Goal: Information Seeking & Learning: Check status

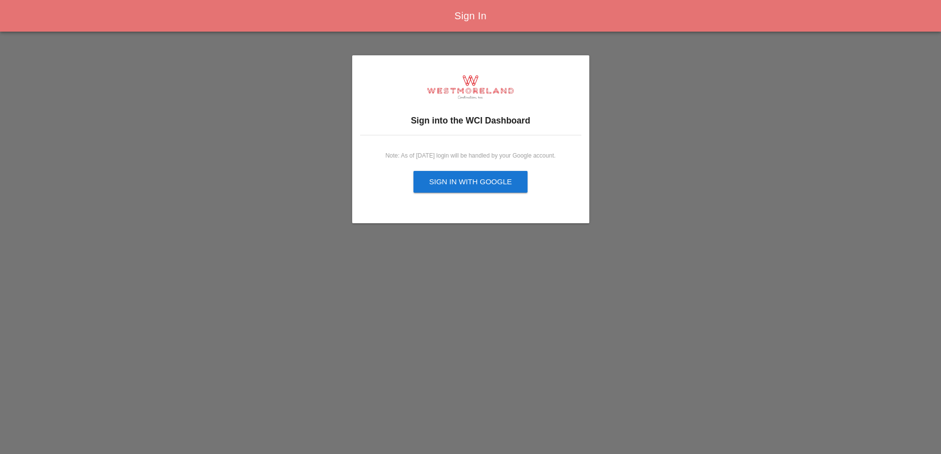
click at [444, 185] on div "Sign in with Google" at bounding box center [470, 181] width 83 height 11
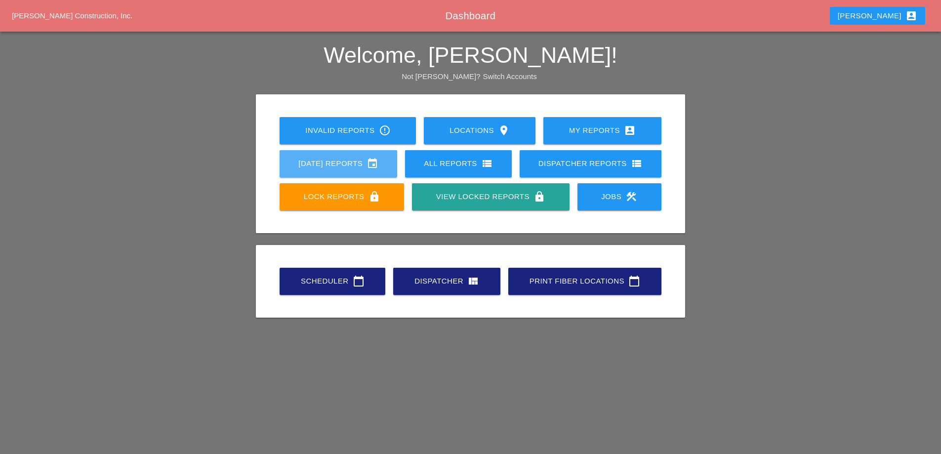
click at [370, 167] on div "Today's Reports event" at bounding box center [338, 164] width 86 height 12
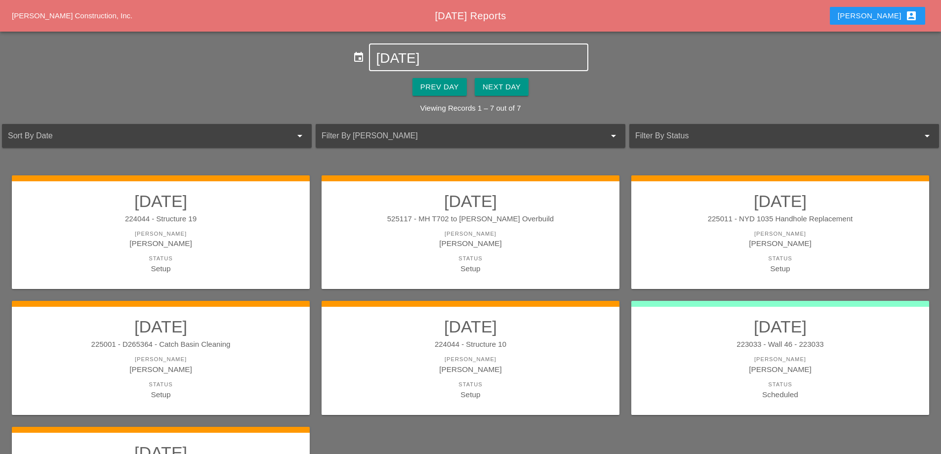
click at [427, 57] on input "[DATE]" at bounding box center [478, 58] width 205 height 16
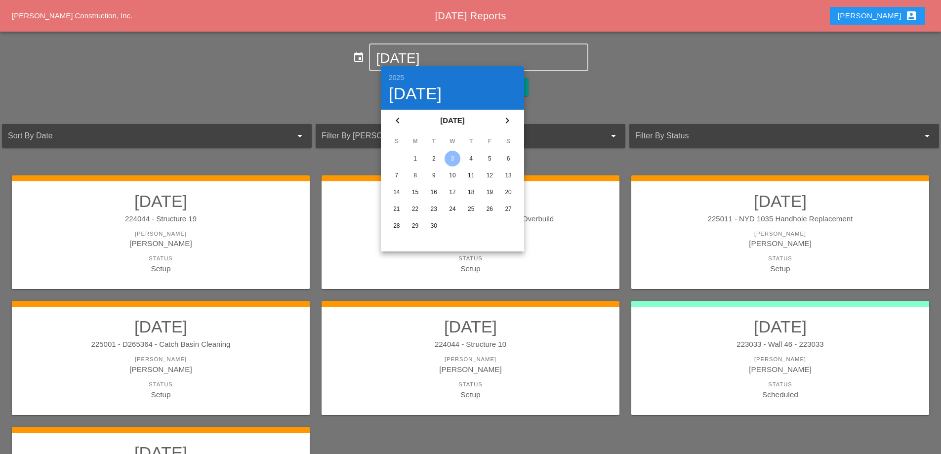
click at [416, 162] on div "1" at bounding box center [416, 159] width 16 height 16
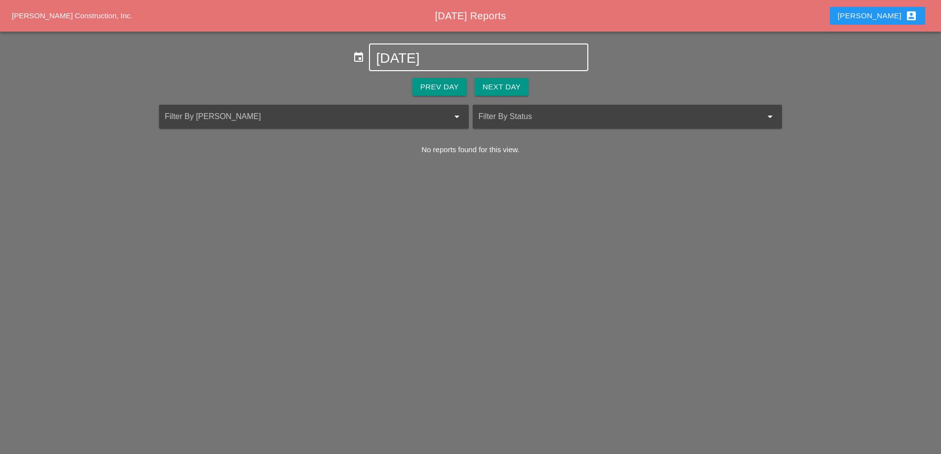
click at [431, 63] on input "09-01-2025" at bounding box center [478, 58] width 205 height 16
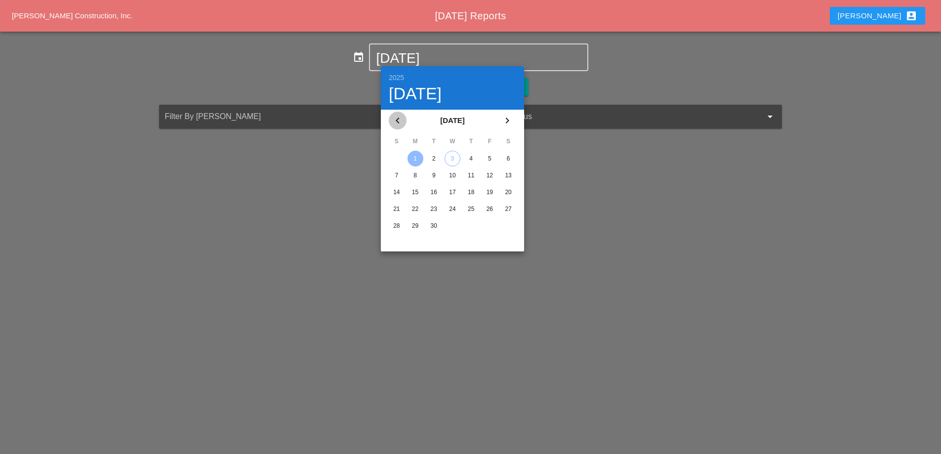
click at [399, 116] on icon "chevron_left" at bounding box center [398, 121] width 12 height 12
click at [417, 225] on div "25" at bounding box center [416, 226] width 16 height 16
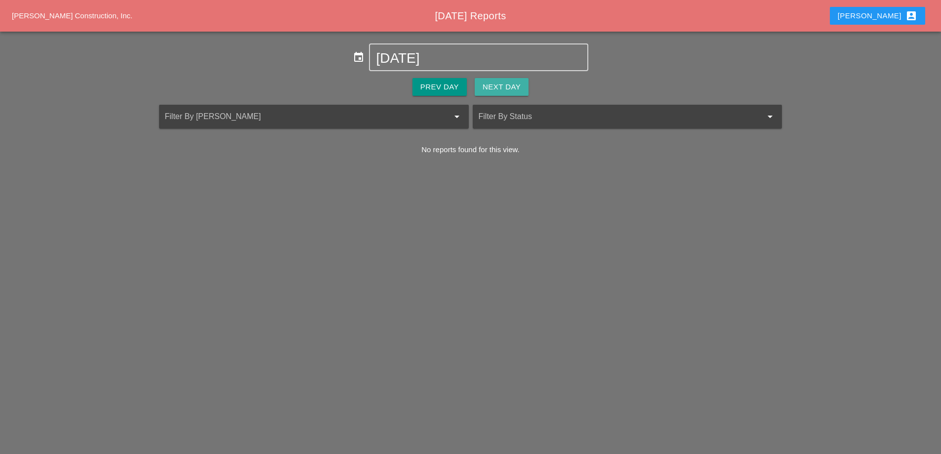
click at [506, 95] on button "Next Day" at bounding box center [502, 87] width 54 height 18
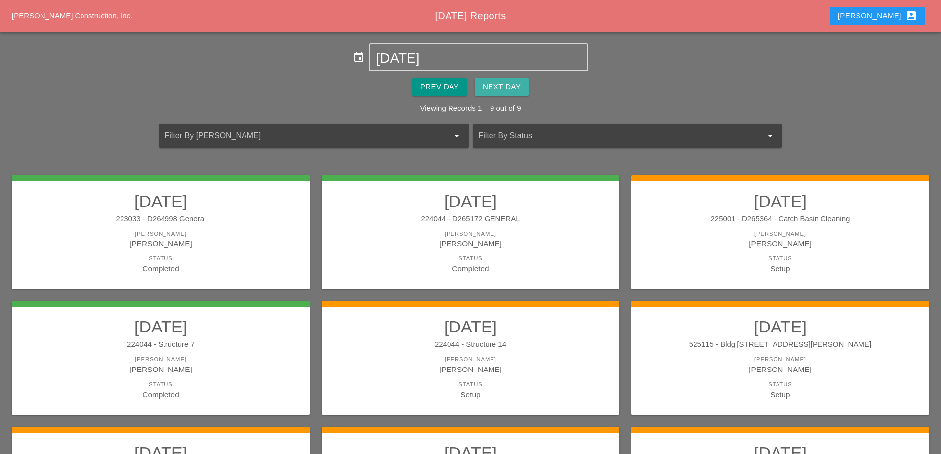
click at [505, 90] on div "Next Day" at bounding box center [502, 87] width 38 height 11
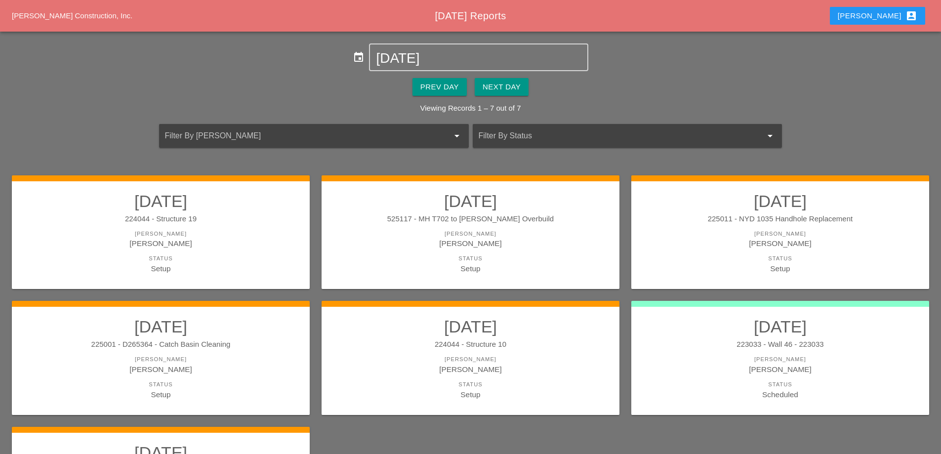
click at [897, 17] on div "Theresa account_box" at bounding box center [878, 16] width 80 height 12
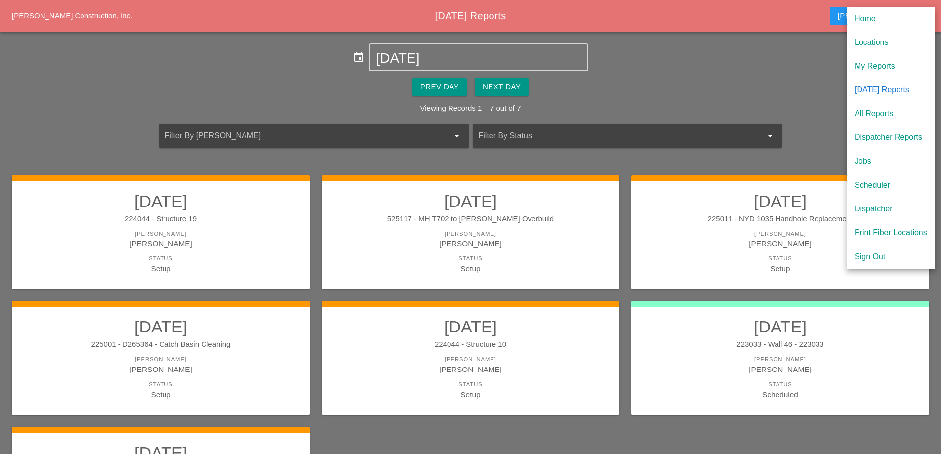
click at [741, 70] on div "event 09-03-2025" at bounding box center [470, 57] width 941 height 28
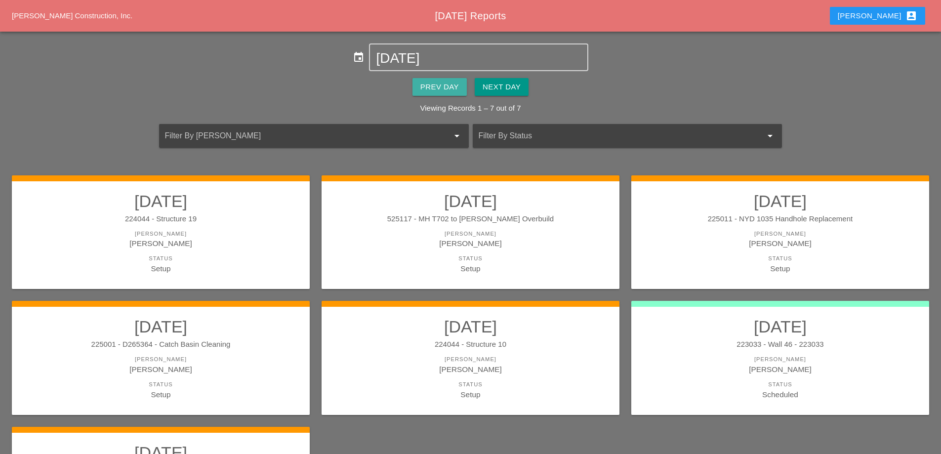
click at [465, 88] on button "Prev Day" at bounding box center [440, 87] width 54 height 18
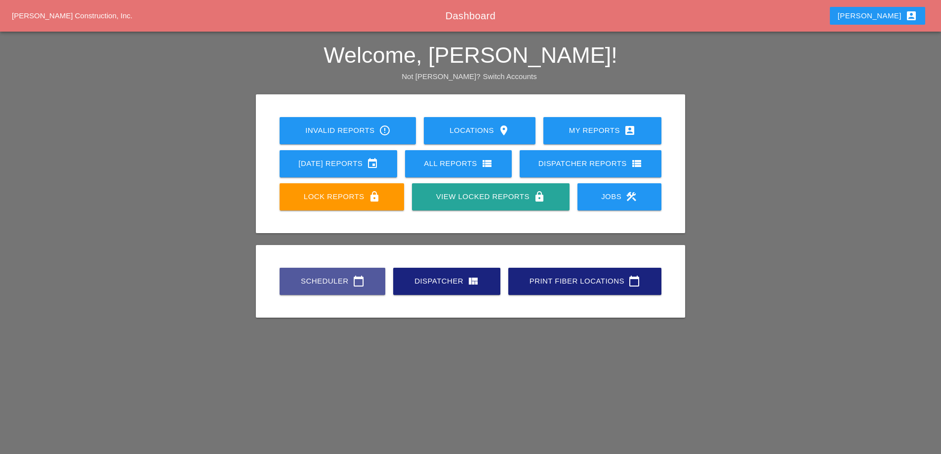
click at [351, 279] on div "Scheduler calendar_today" at bounding box center [332, 281] width 74 height 12
click at [445, 282] on div "Dispatcher view_quilt" at bounding box center [447, 281] width 76 height 12
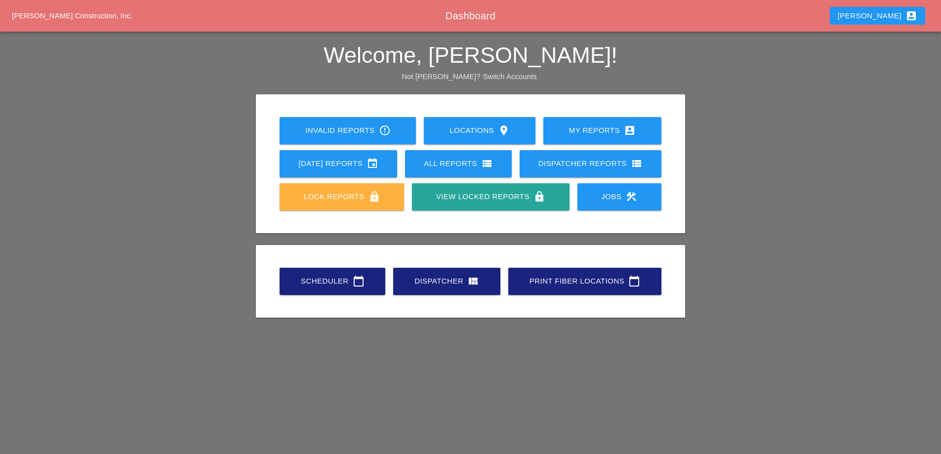
click at [358, 194] on div "Lock Reports lock" at bounding box center [341, 197] width 93 height 12
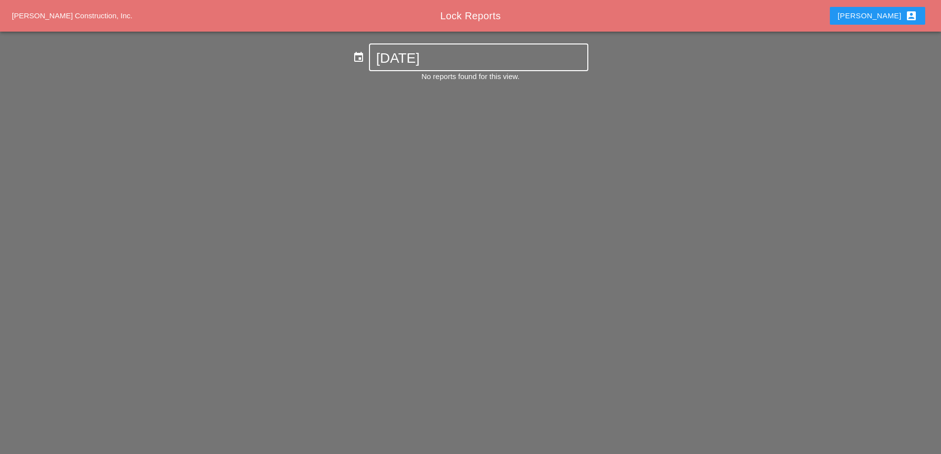
click at [388, 56] on input "[DATE]" at bounding box center [478, 58] width 205 height 16
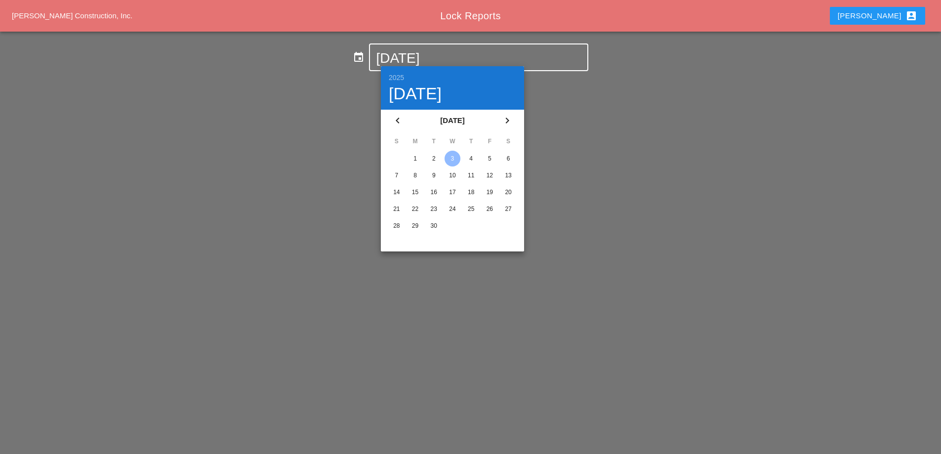
click at [434, 158] on div "2" at bounding box center [434, 159] width 16 height 16
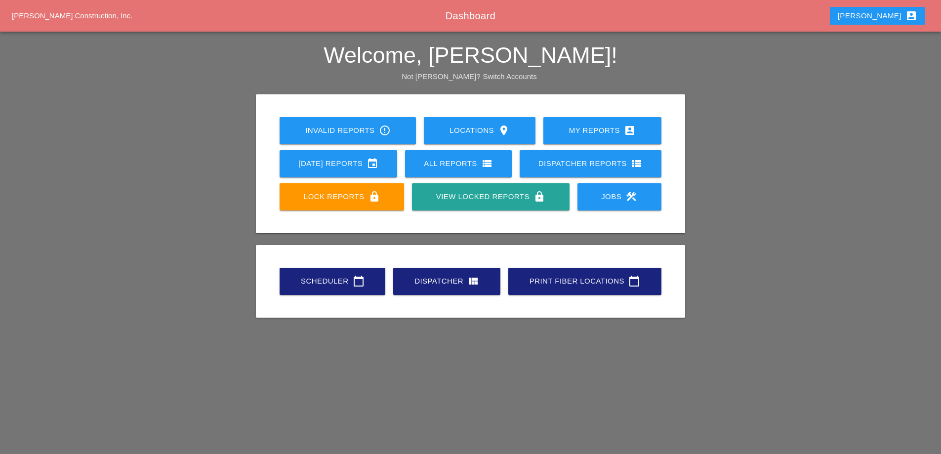
click at [361, 163] on div "[DATE] Reports event" at bounding box center [338, 164] width 86 height 12
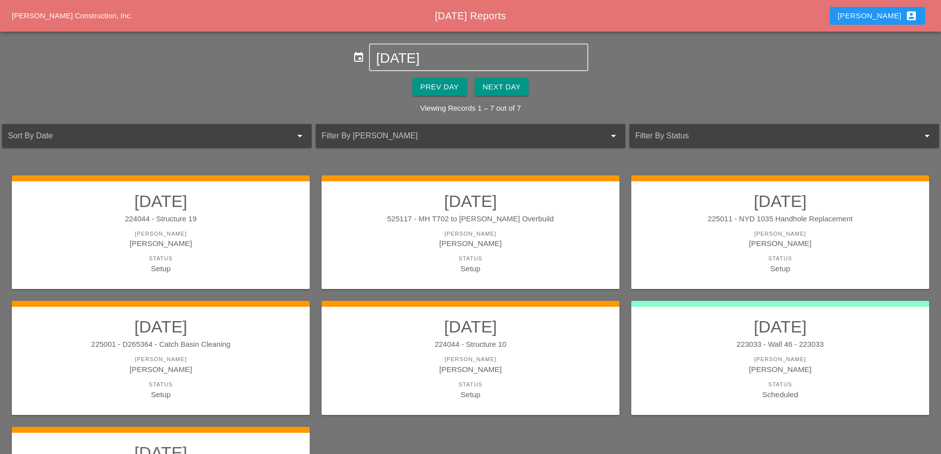
click at [437, 89] on div "Prev Day" at bounding box center [439, 87] width 39 height 11
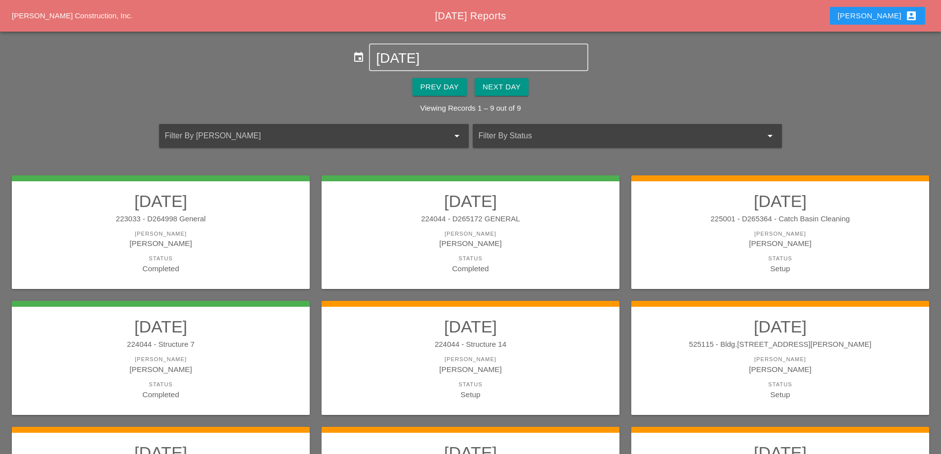
click at [465, 212] on link "09/02/2025 224044 - D265172 GENERAL Foreman Luca Gambardella Status Completed" at bounding box center [470, 232] width 278 height 83
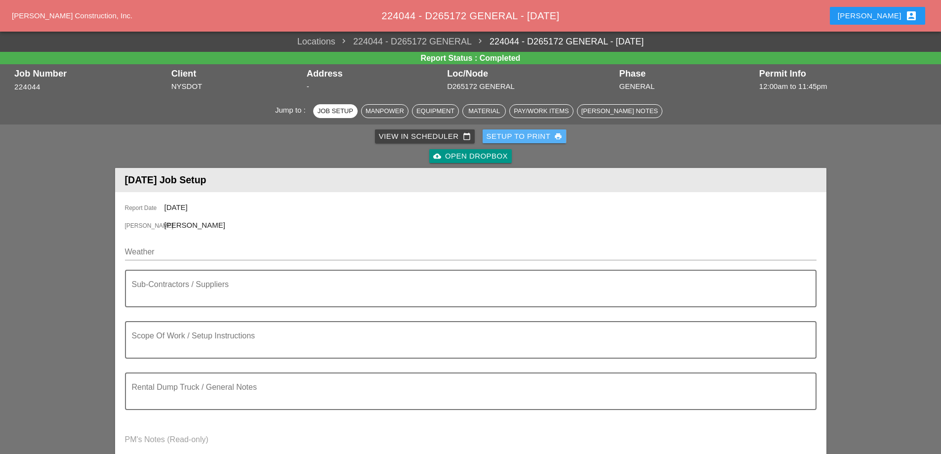
click at [512, 135] on div "Setup to Print print" at bounding box center [525, 136] width 76 height 11
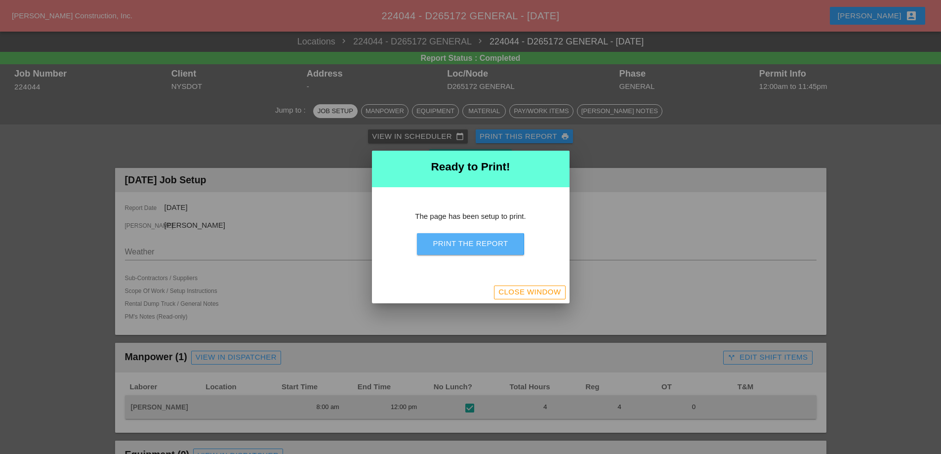
click at [486, 245] on div "Print the Report" at bounding box center [470, 243] width 75 height 11
click at [514, 289] on div "Close Window" at bounding box center [529, 292] width 62 height 11
